Goal: Communication & Community: Ask a question

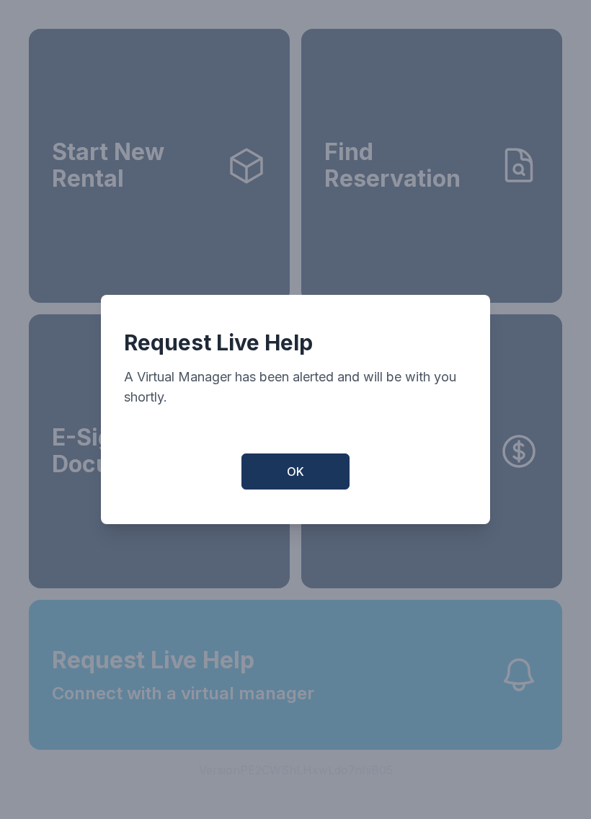
click at [293, 490] on button "OK" at bounding box center [296, 472] width 108 height 36
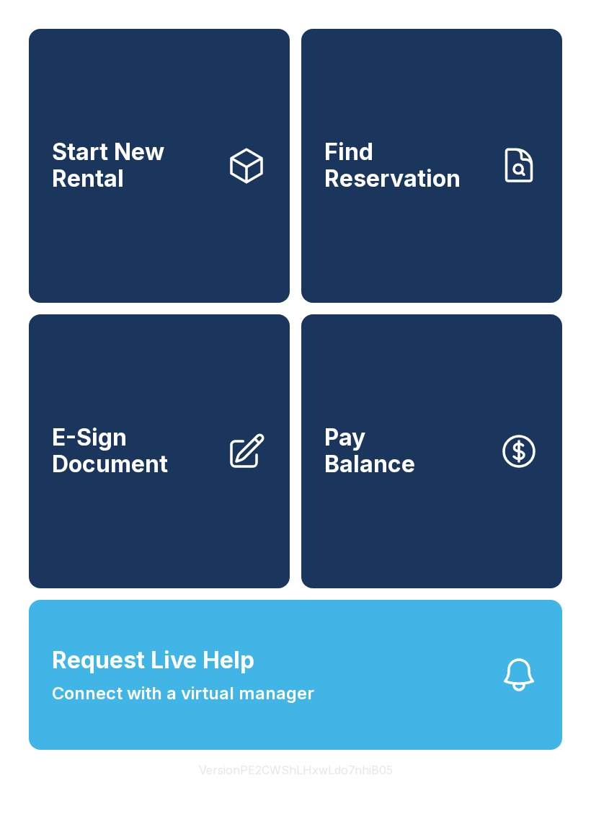
click at [479, 700] on button "Request Live Help Connect with a virtual manager" at bounding box center [296, 675] width 534 height 150
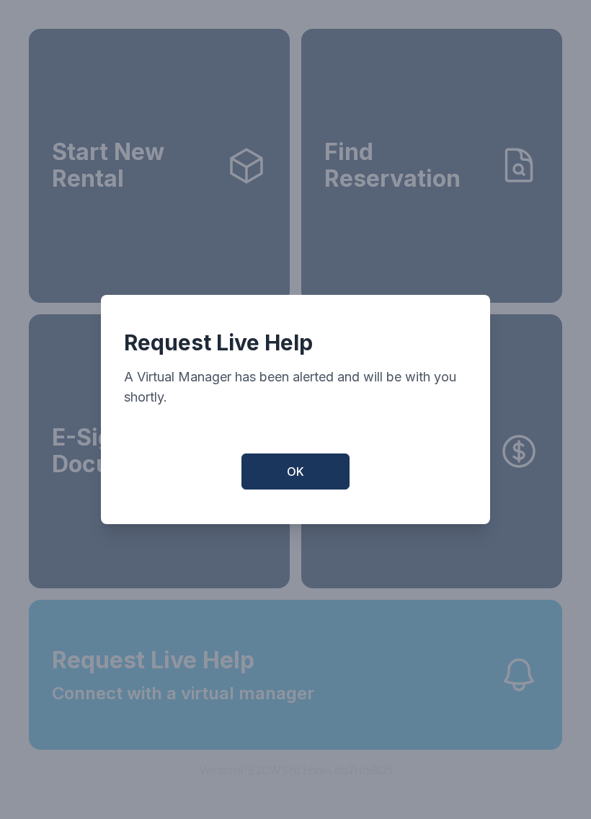
click at [297, 479] on span "OK" at bounding box center [295, 471] width 17 height 17
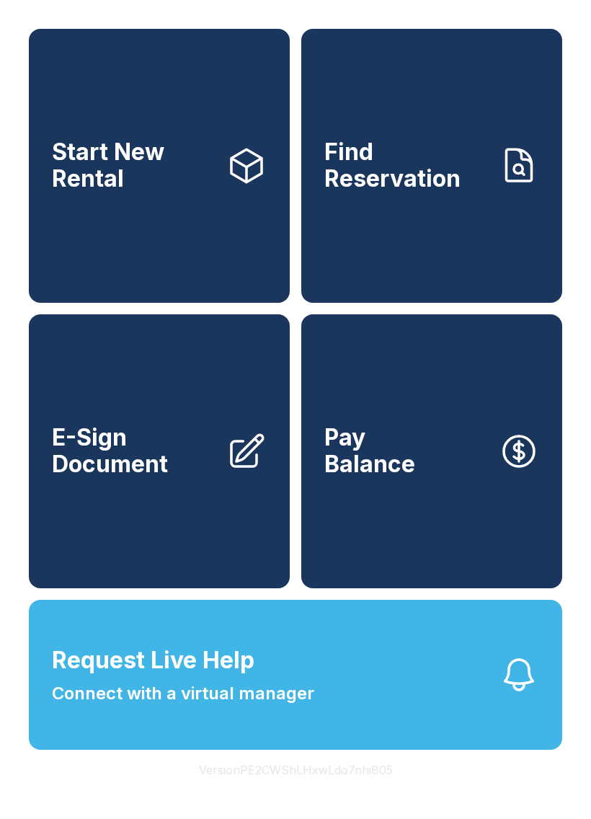
click at [366, 721] on button "Request Live Help Connect with a virtual manager" at bounding box center [296, 675] width 534 height 150
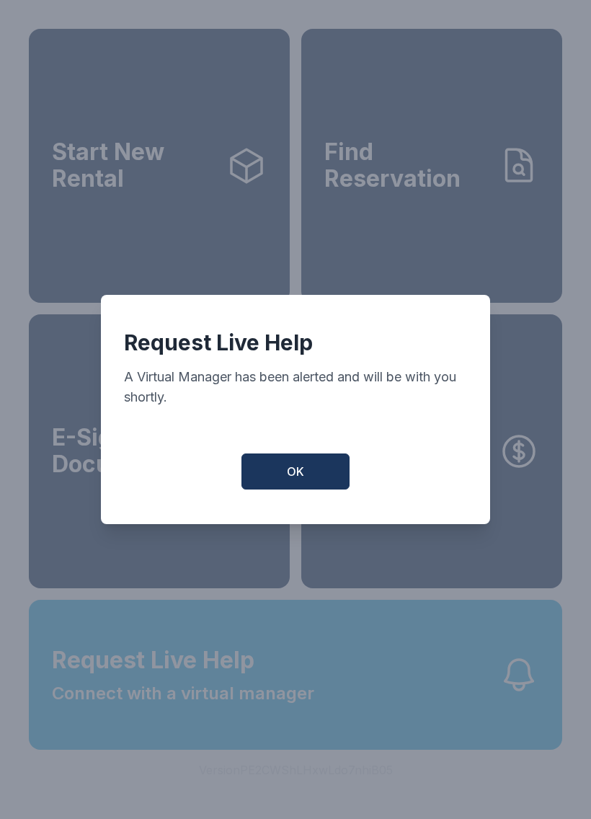
click at [292, 475] on span "OK" at bounding box center [295, 471] width 17 height 17
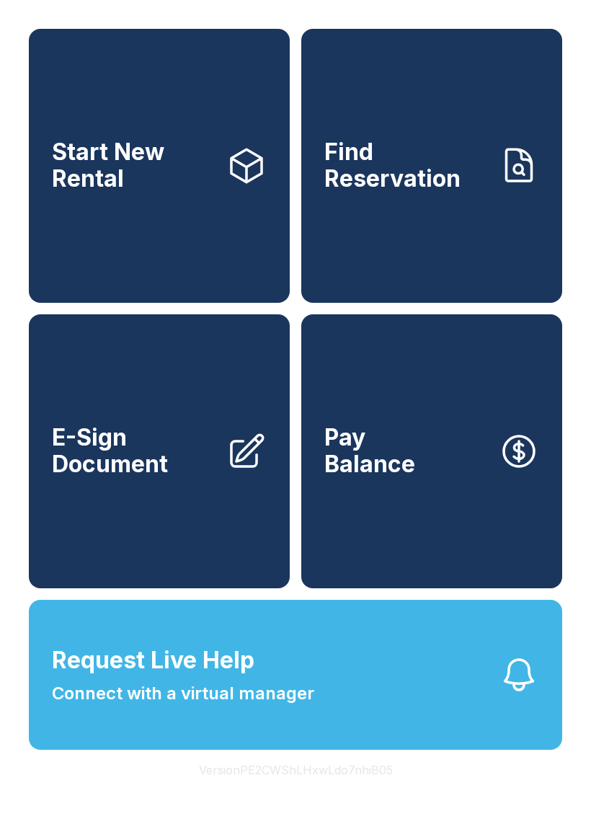
click at [423, 451] on link "Pay Balance" at bounding box center [432, 451] width 261 height 274
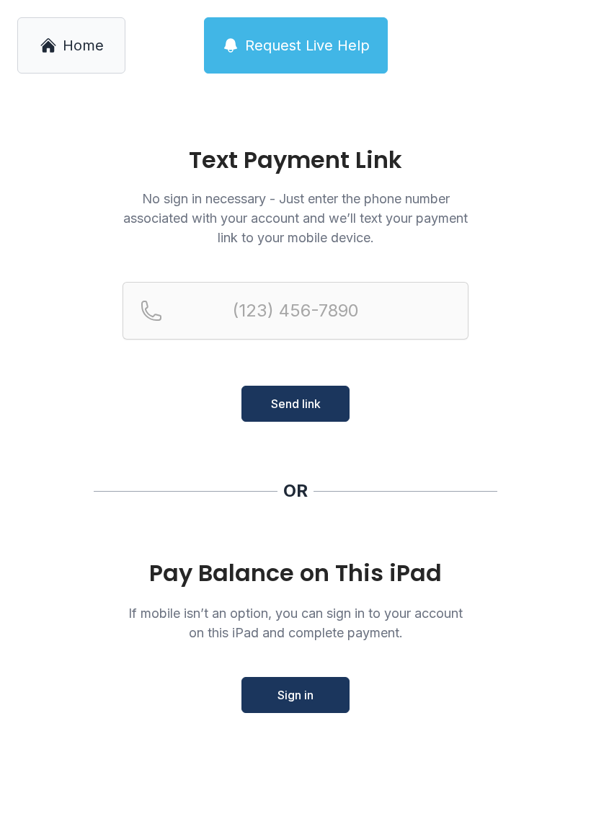
click at [60, 32] on link "Home" at bounding box center [71, 45] width 108 height 56
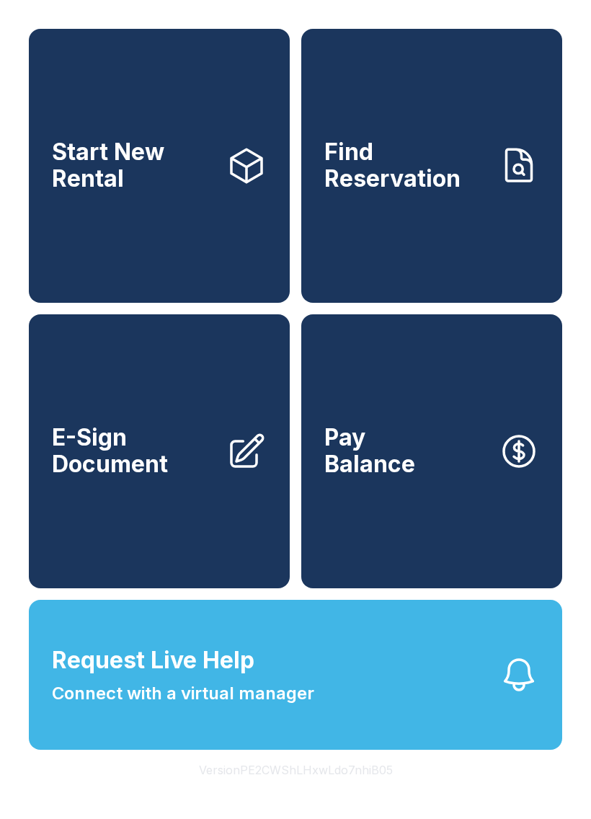
click at [285, 699] on span "Request Live Help Connect with a virtual manager" at bounding box center [183, 674] width 263 height 63
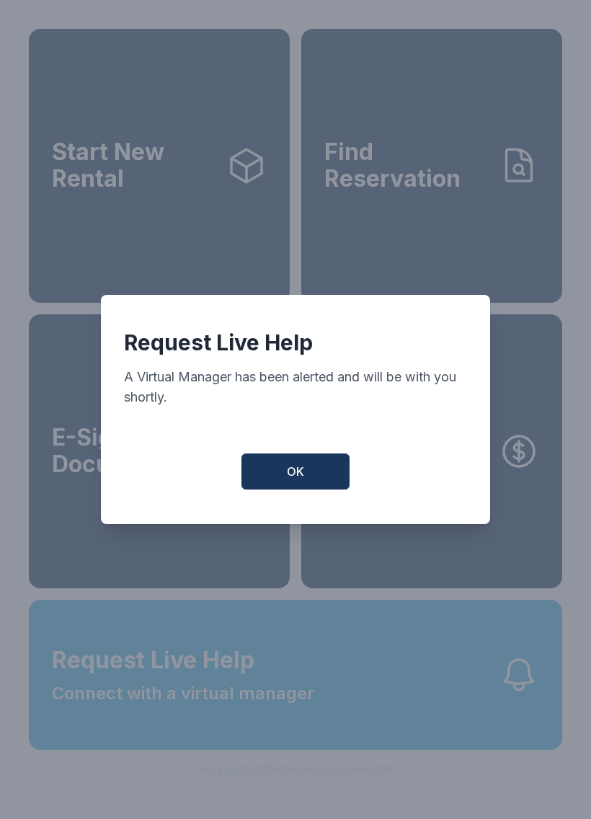
click at [299, 466] on button "OK" at bounding box center [296, 472] width 108 height 36
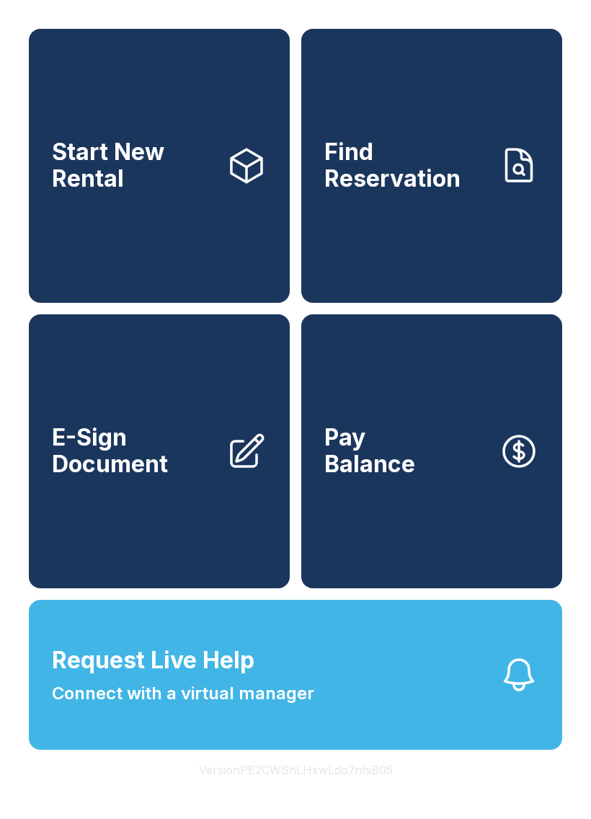
click at [272, 707] on span "Connect with a virtual manager" at bounding box center [183, 694] width 263 height 26
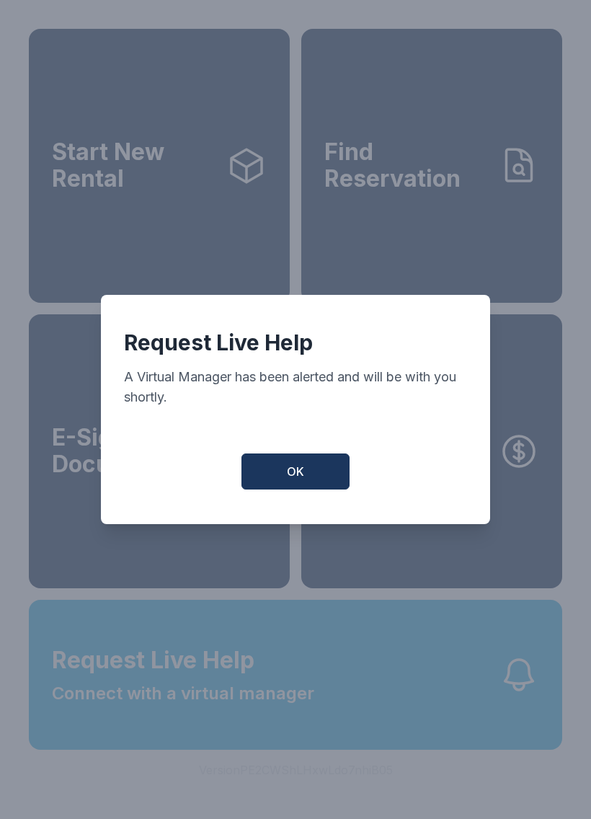
click at [304, 467] on button "OK" at bounding box center [296, 472] width 108 height 36
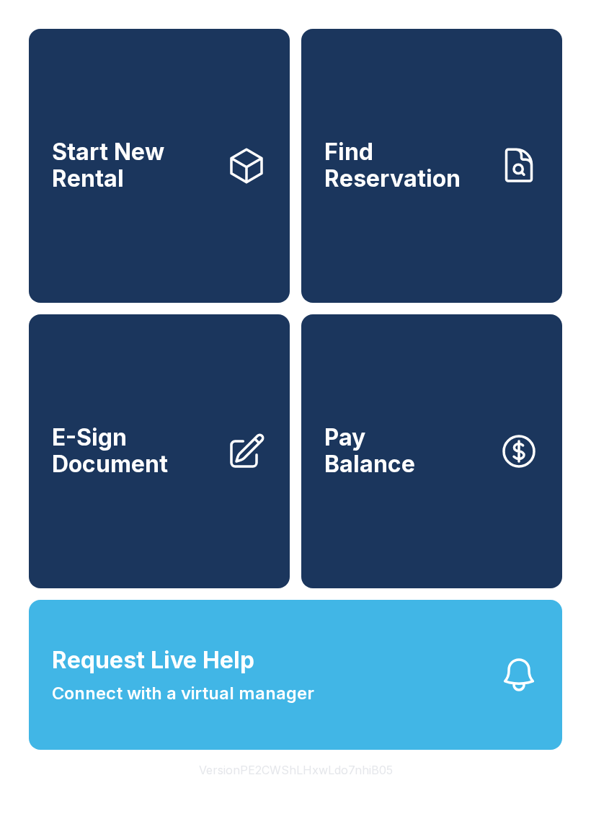
click at [308, 744] on button "Request Live Help Connect with a virtual manager" at bounding box center [296, 675] width 534 height 150
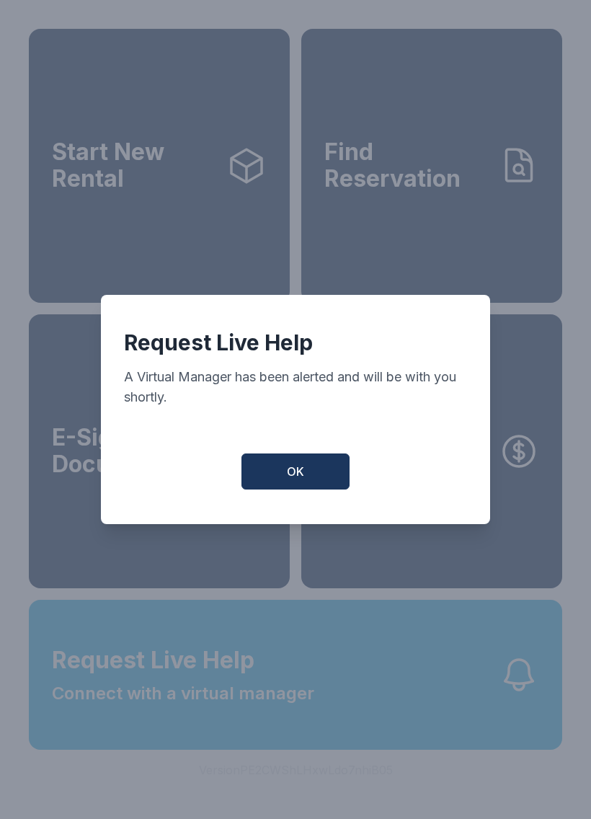
click at [286, 490] on button "OK" at bounding box center [296, 472] width 108 height 36
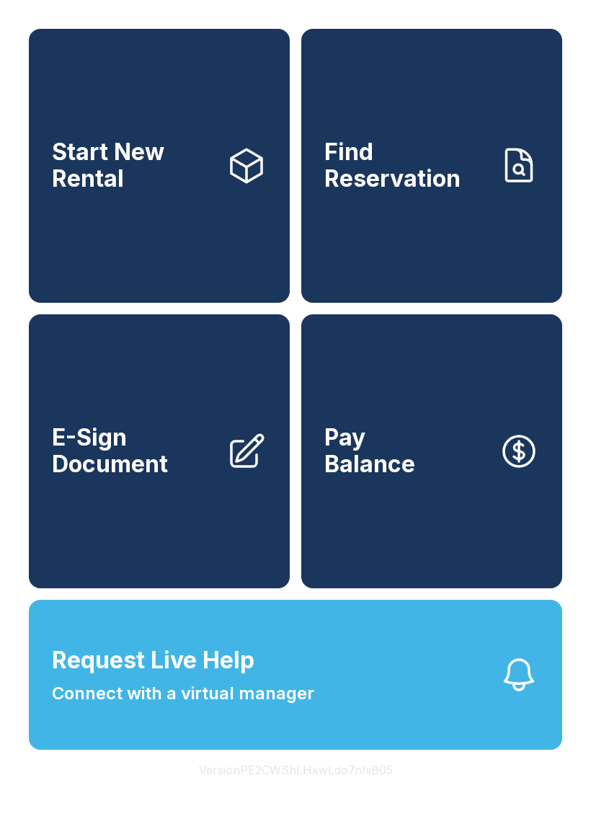
click at [286, 739] on button "Request Live Help Connect with a virtual manager" at bounding box center [296, 675] width 534 height 150
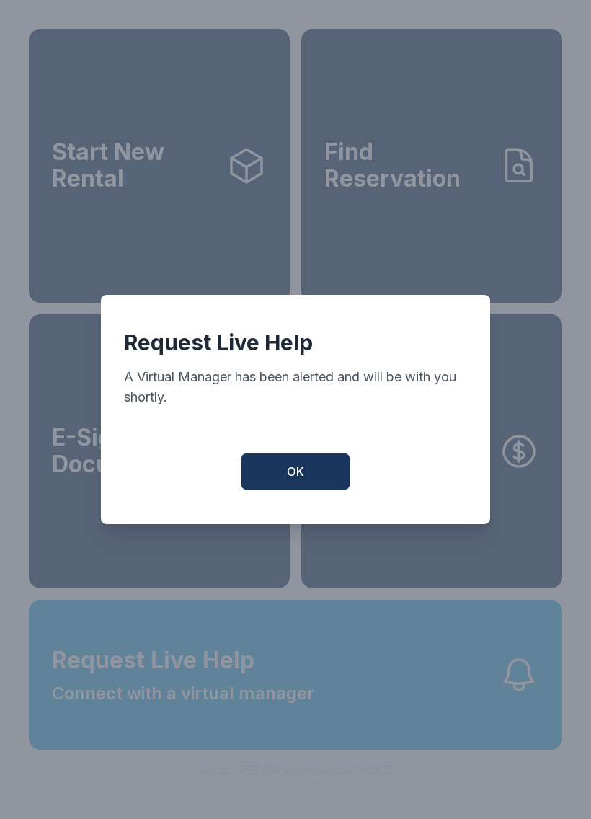
click at [295, 480] on span "OK" at bounding box center [295, 471] width 17 height 17
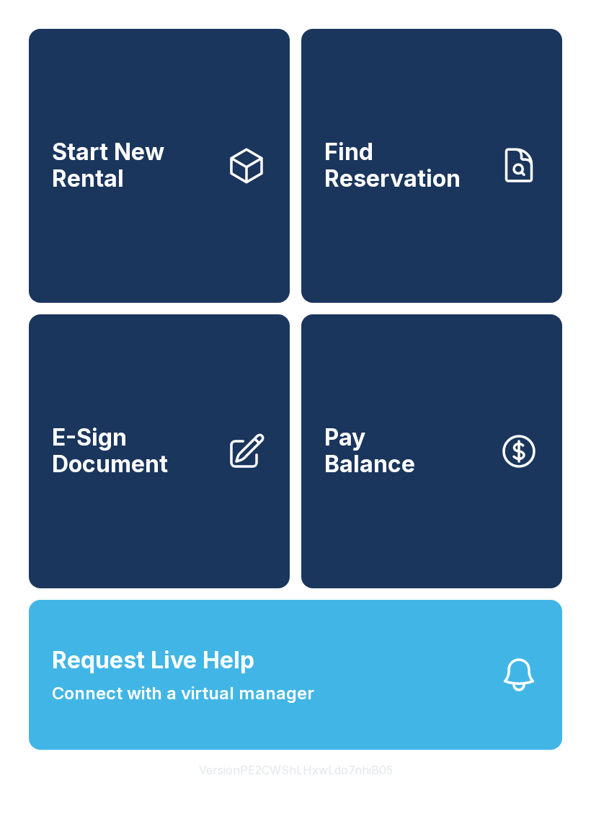
click at [311, 707] on span "Connect with a virtual manager" at bounding box center [183, 694] width 263 height 26
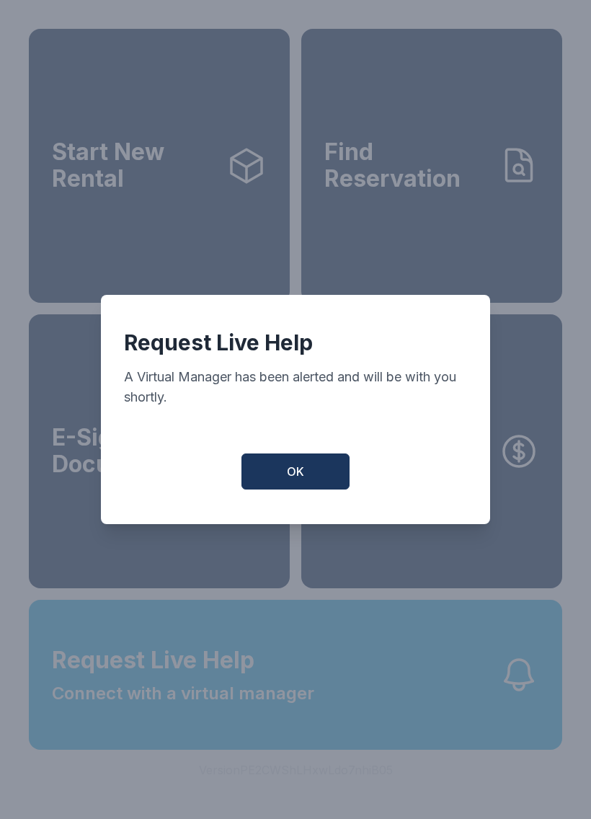
click at [299, 480] on span "OK" at bounding box center [295, 471] width 17 height 17
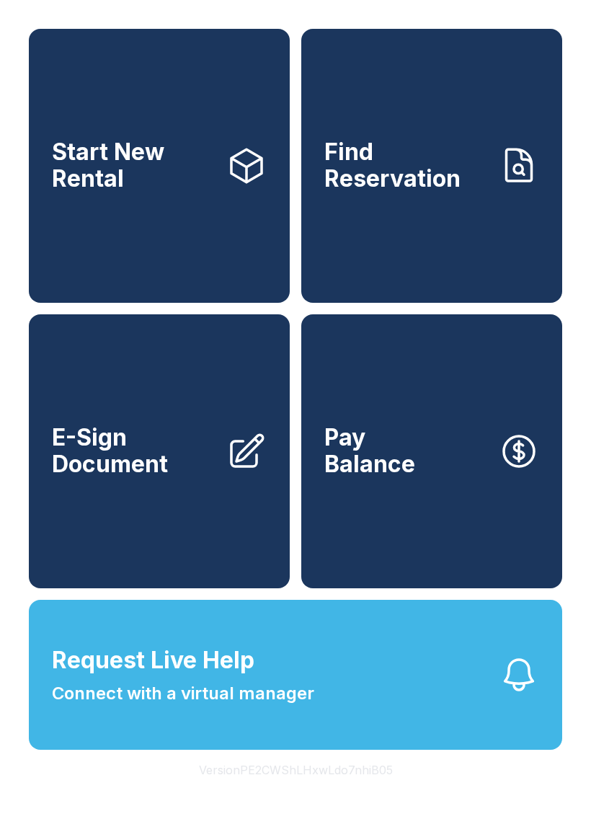
click at [292, 690] on span "Request Live Help Connect with a virtual manager" at bounding box center [183, 674] width 263 height 63
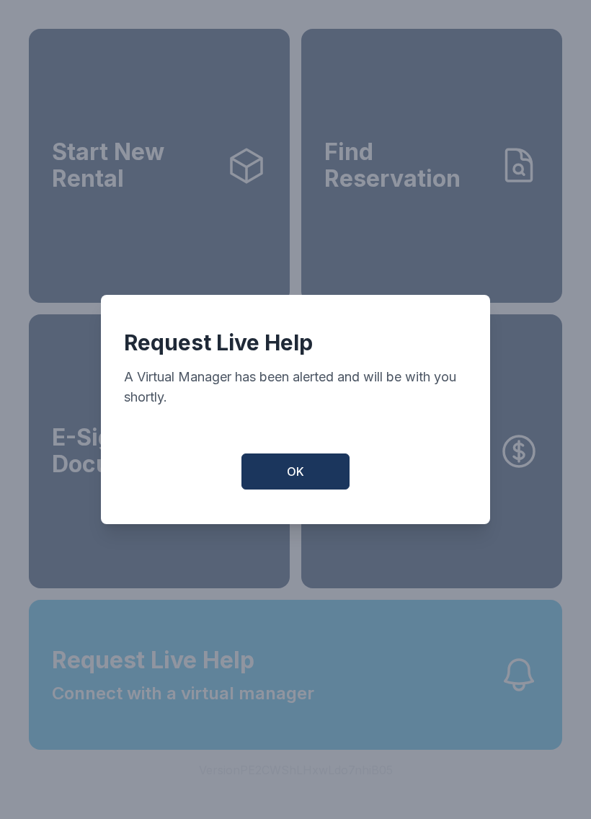
click at [283, 483] on button "OK" at bounding box center [296, 472] width 108 height 36
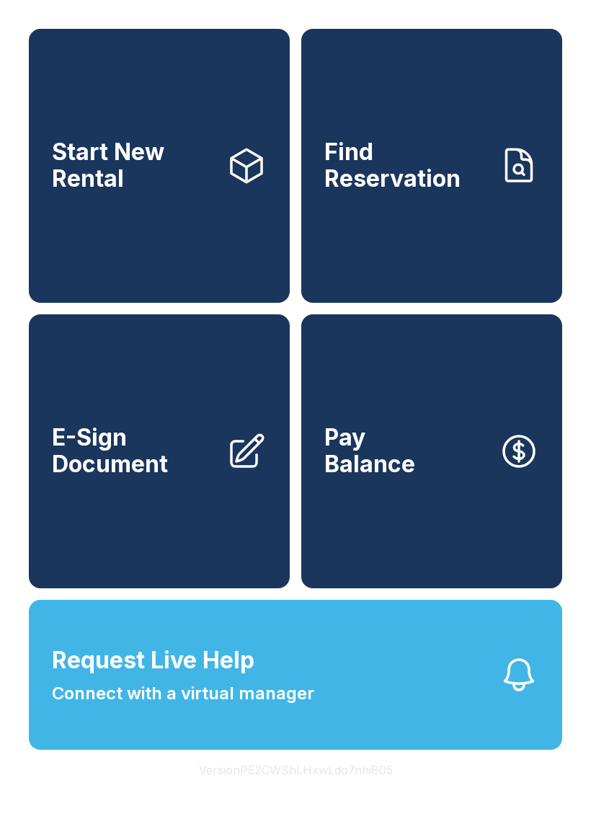
click at [307, 707] on span "Connect with a virtual manager" at bounding box center [183, 694] width 263 height 26
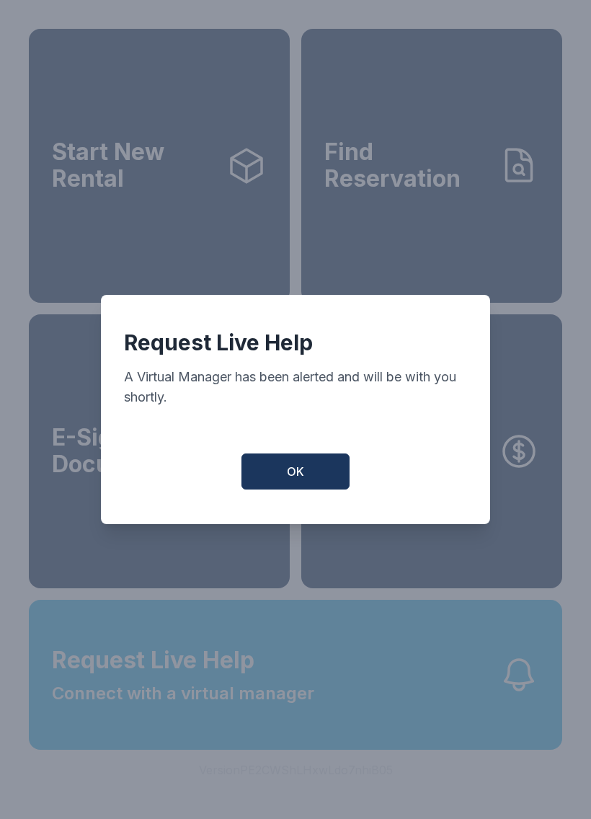
click at [277, 482] on button "OK" at bounding box center [296, 472] width 108 height 36
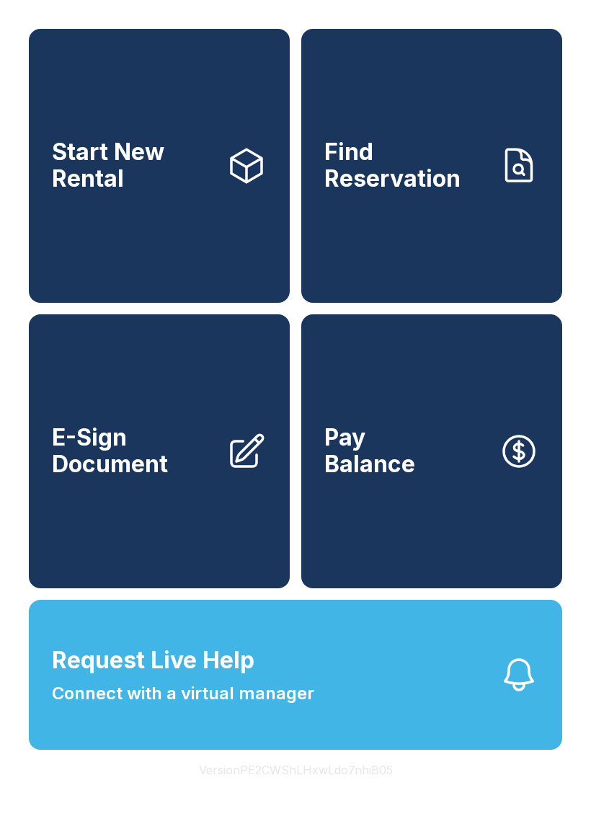
click at [283, 699] on span "Request Live Help Connect with a virtual manager" at bounding box center [183, 674] width 263 height 63
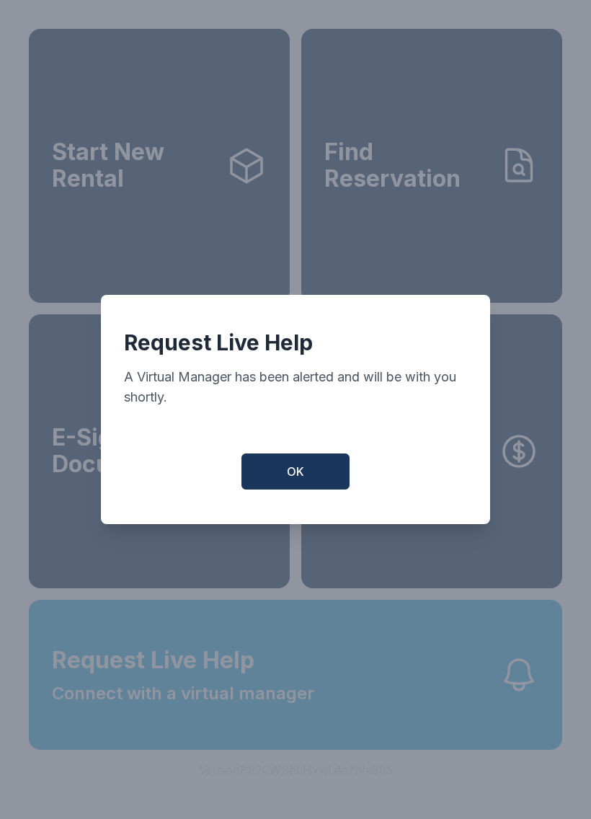
click at [283, 477] on button "OK" at bounding box center [296, 472] width 108 height 36
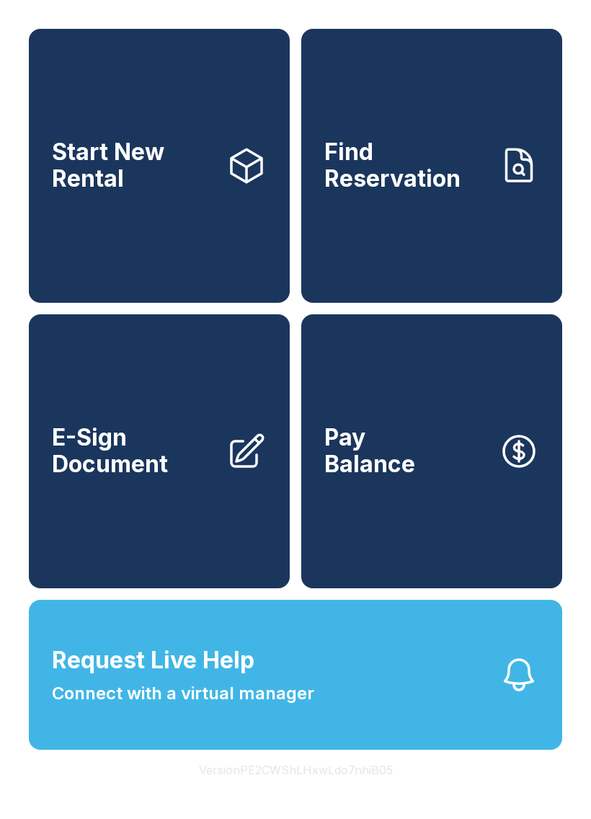
click at [284, 694] on span "Request Live Help Connect with a virtual manager" at bounding box center [183, 674] width 263 height 63
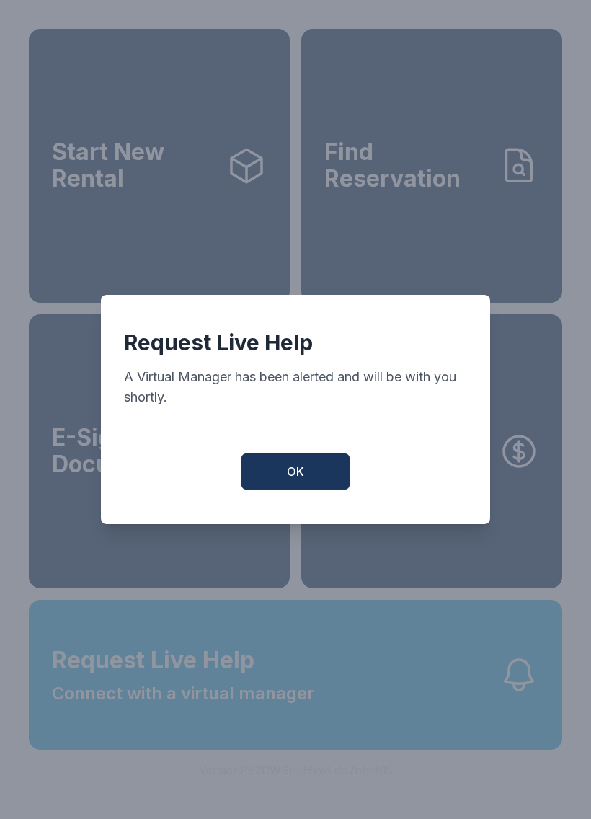
click at [281, 479] on button "OK" at bounding box center [296, 472] width 108 height 36
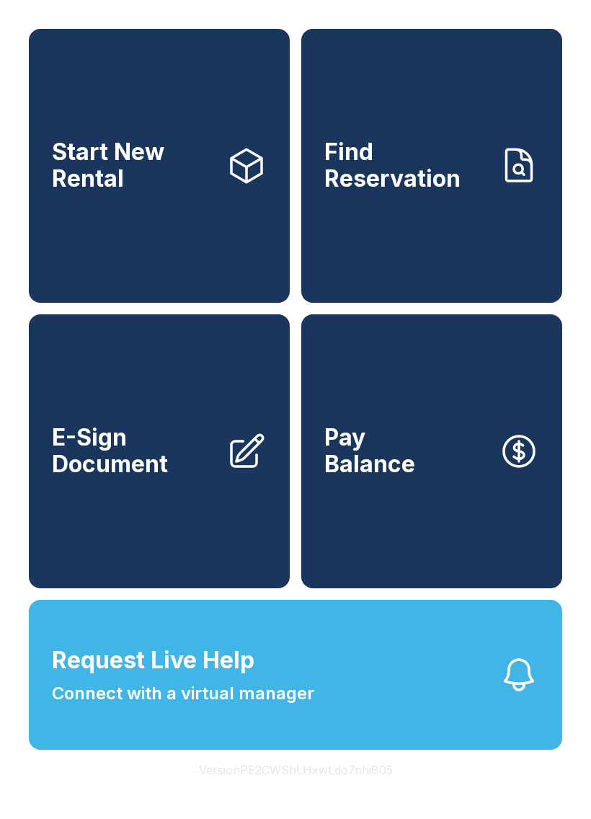
click at [296, 659] on button "Request Live Help Connect with a virtual manager" at bounding box center [296, 675] width 534 height 150
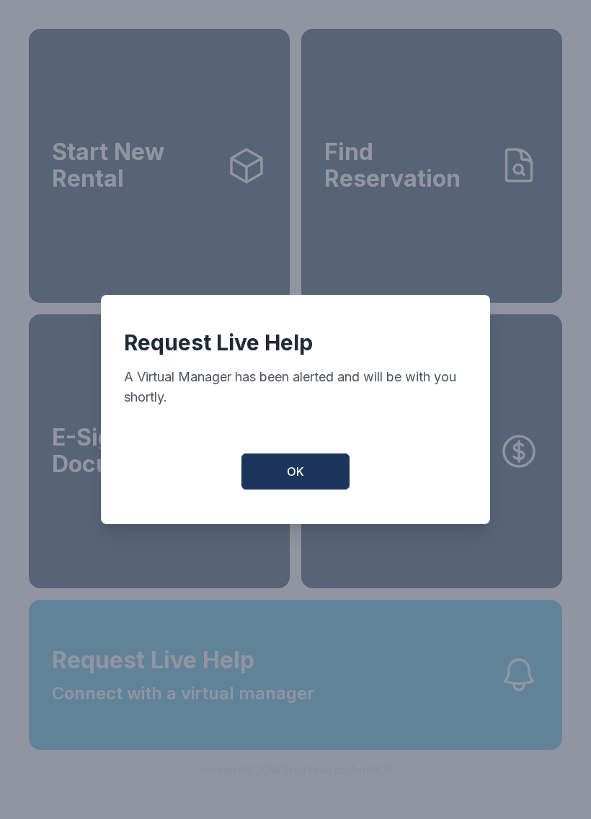
click at [283, 479] on button "OK" at bounding box center [296, 472] width 108 height 36
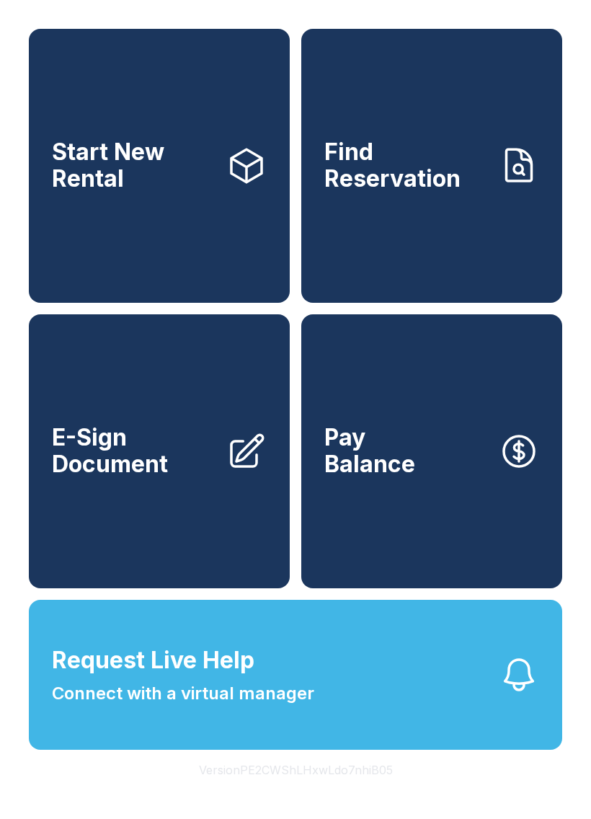
click at [278, 690] on span "Request Live Help Connect with a virtual manager" at bounding box center [183, 674] width 263 height 63
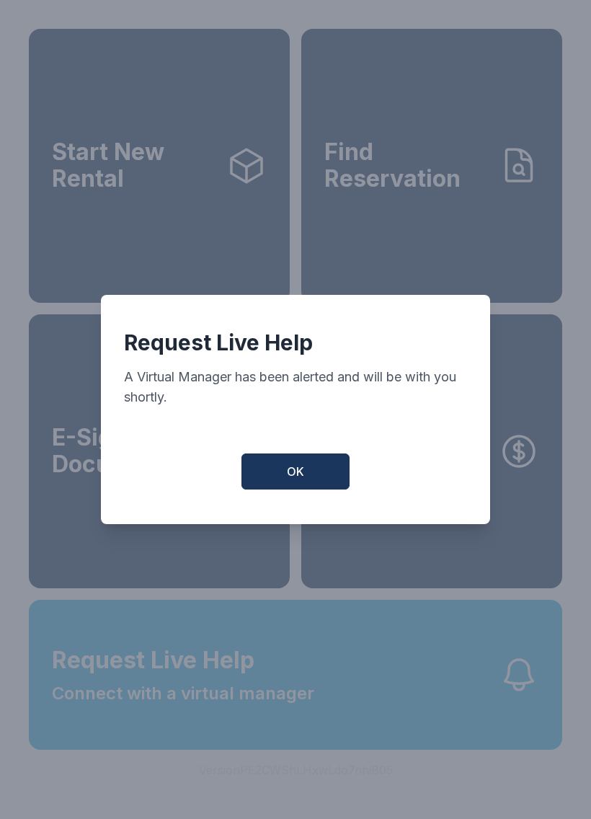
click at [293, 461] on button "OK" at bounding box center [296, 472] width 108 height 36
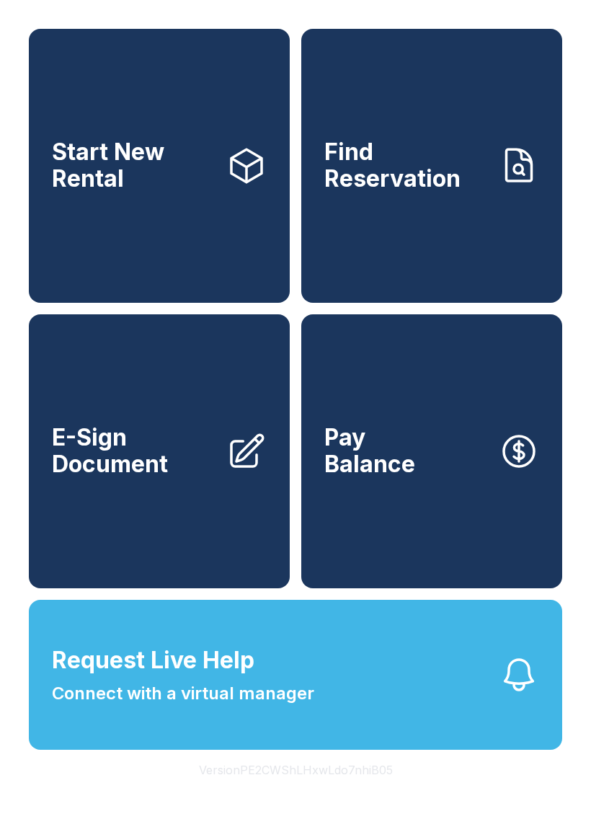
click at [286, 704] on span "Request Live Help Connect with a virtual manager" at bounding box center [183, 674] width 263 height 63
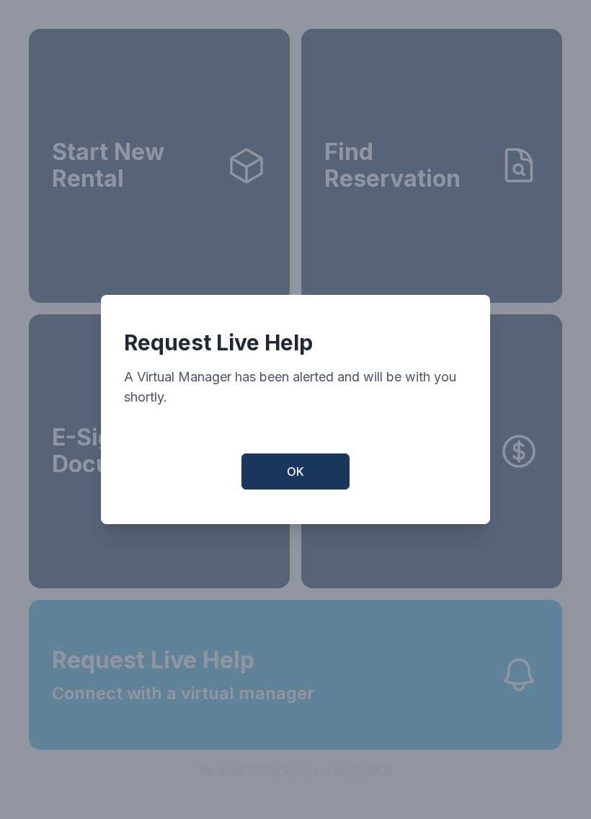
click at [289, 456] on div "Request Live Help A Virtual Manager has been alerted and will be with you short…" at bounding box center [296, 409] width 390 height 229
click at [279, 472] on button "OK" at bounding box center [296, 472] width 108 height 36
